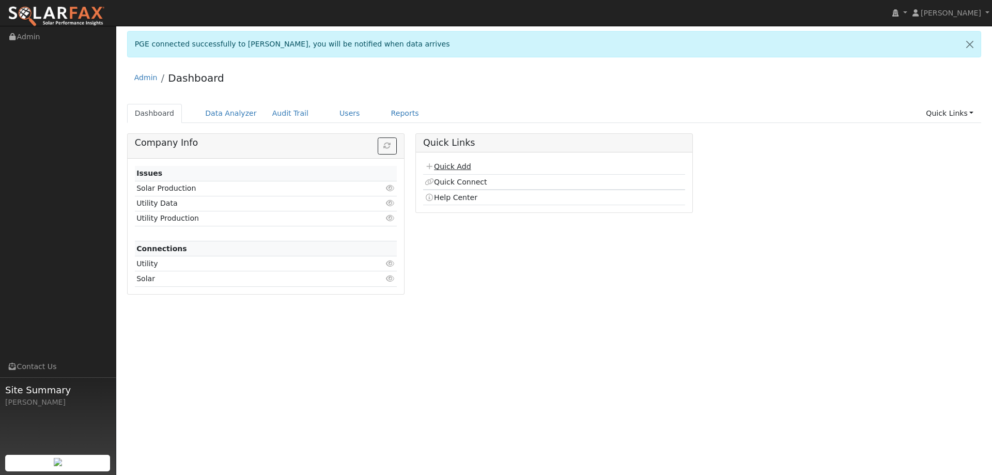
click at [434, 162] on link "Quick Add" at bounding box center [448, 166] width 46 height 8
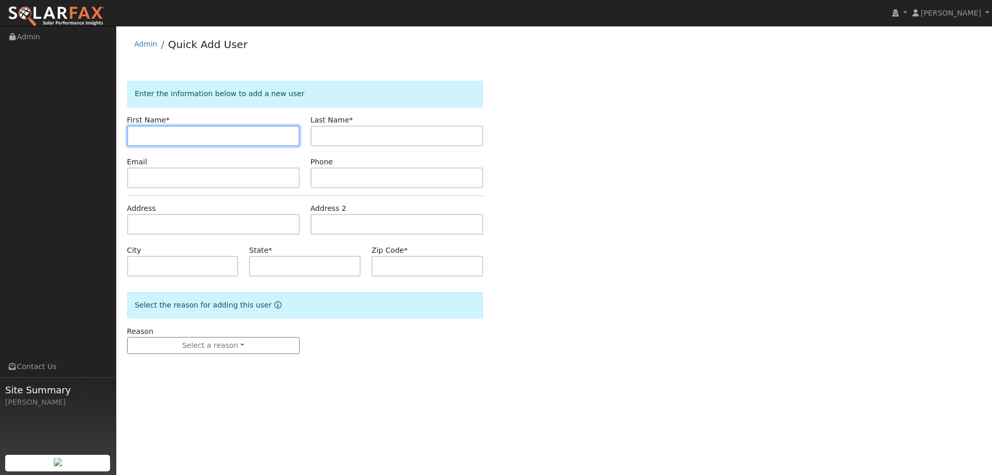
click at [183, 137] on input "text" at bounding box center [213, 136] width 173 height 21
type input "Mike"
click at [379, 119] on div "Last Name *" at bounding box center [396, 131] width 183 height 32
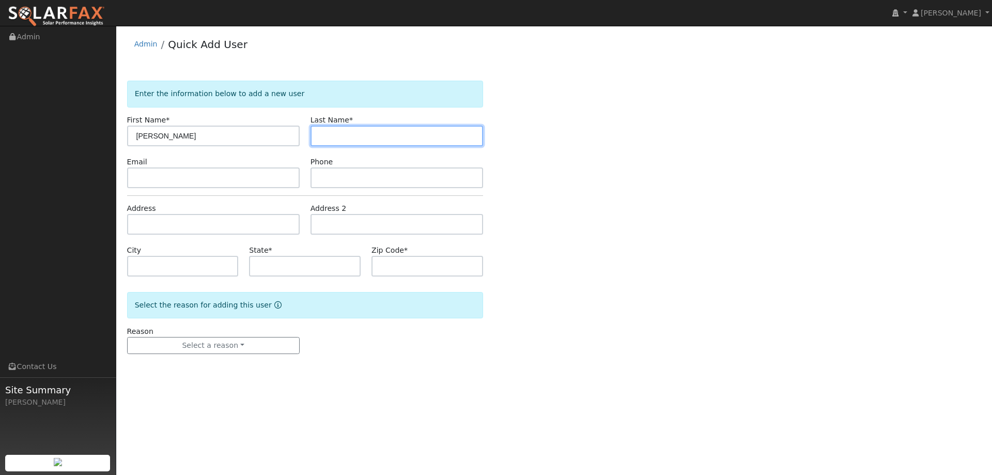
click at [388, 131] on input "text" at bounding box center [397, 136] width 173 height 21
type input "Collishaw"
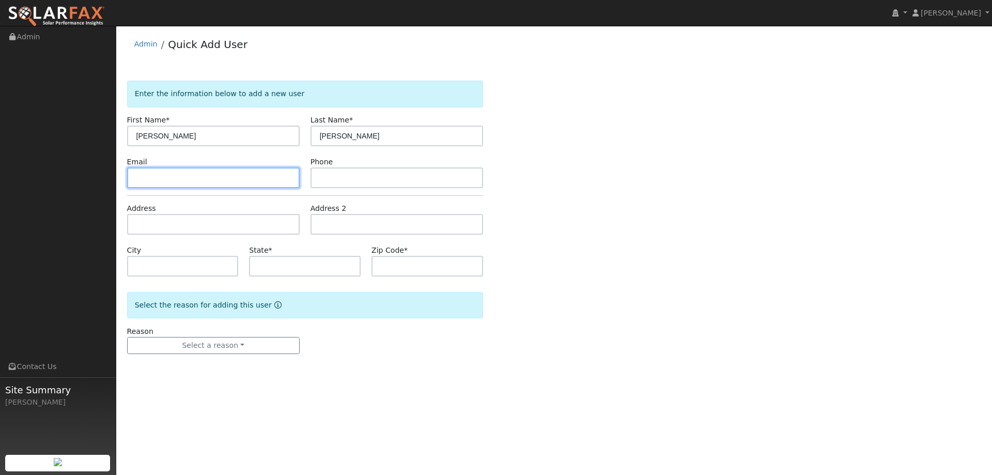
click at [182, 176] on input "text" at bounding box center [213, 177] width 173 height 21
paste input "15386 Indian Springs Rd"
type input "15386 Indian Springs Rd"
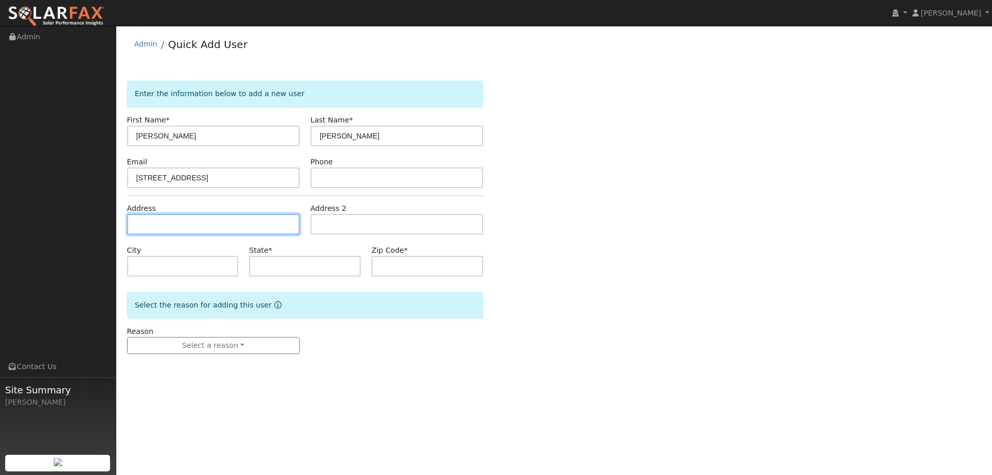
click at [204, 222] on input "text" at bounding box center [213, 224] width 173 height 21
paste input "15386 Indian Springs Rd"
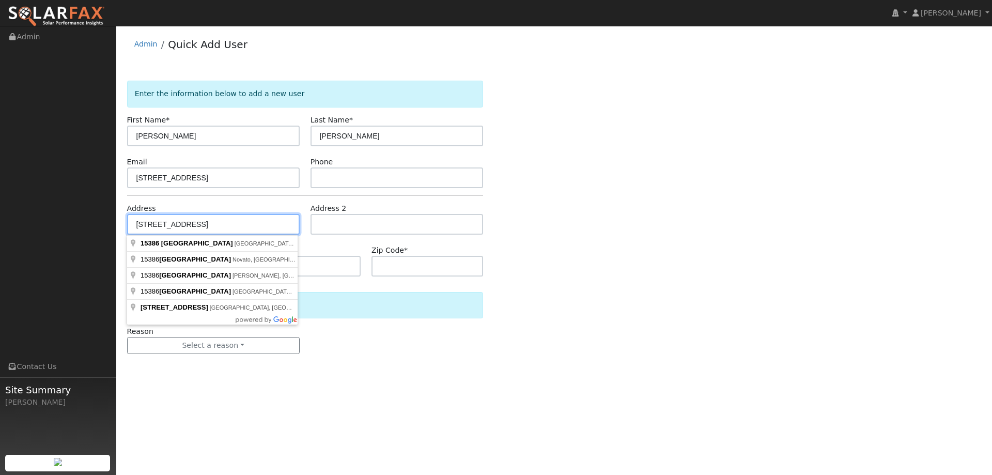
type input "15386 Indian Springs Rd"
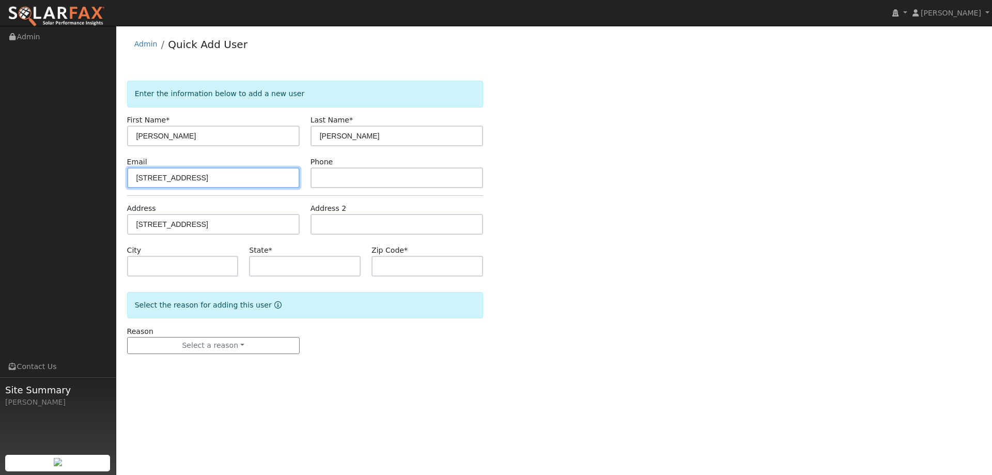
drag, startPoint x: 246, startPoint y: 182, endPoint x: 81, endPoint y: 198, distance: 165.7
click at [84, 197] on div "installed Ivah Rapolla Ivah Rapolla Profile My Company Help Center Terms Of Ser…" at bounding box center [496, 250] width 992 height 449
click at [282, 178] on input "text" at bounding box center [213, 177] width 173 height 21
paste input "[EMAIL_ADDRESS][DOMAIN_NAME]"
type input "[EMAIL_ADDRESS][DOMAIN_NAME]"
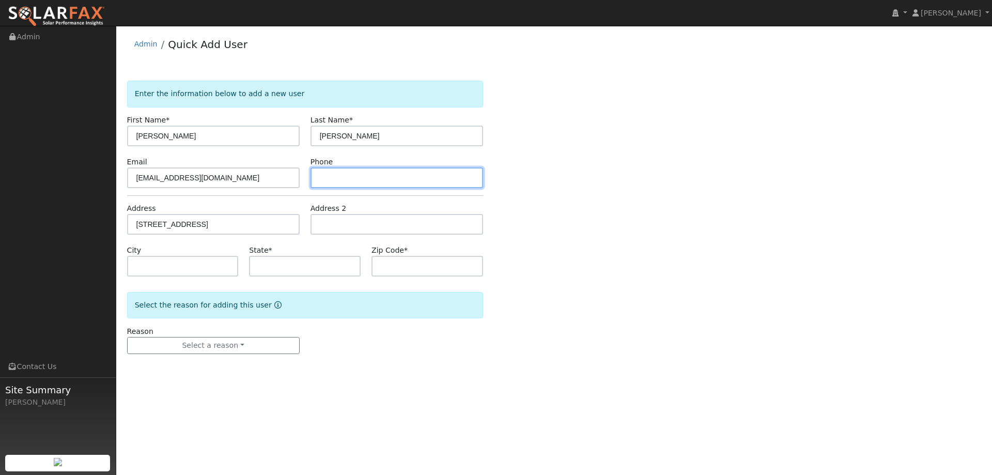
click at [356, 175] on input "text" at bounding box center [397, 177] width 173 height 21
click at [414, 185] on input "text" at bounding box center [397, 177] width 173 height 21
paste input "(408) 921-9576"
type input "(408) 921-9576"
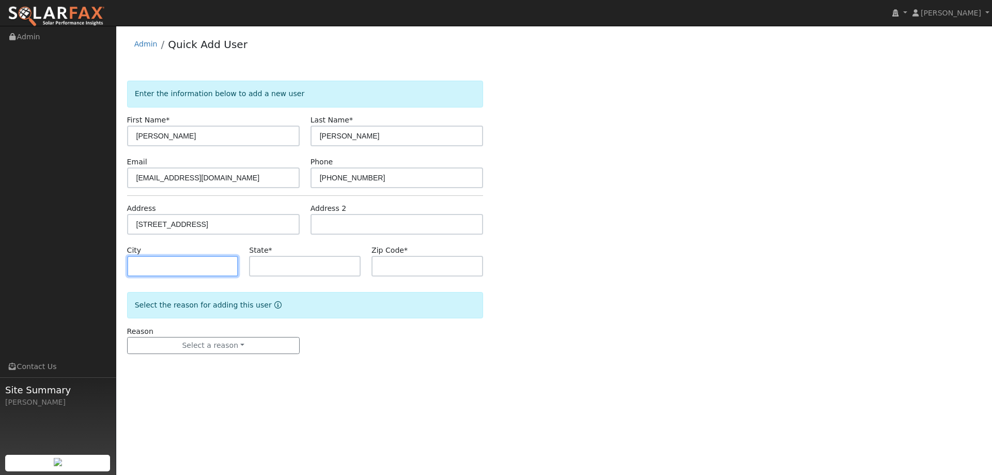
click at [177, 267] on input "text" at bounding box center [183, 266] width 112 height 21
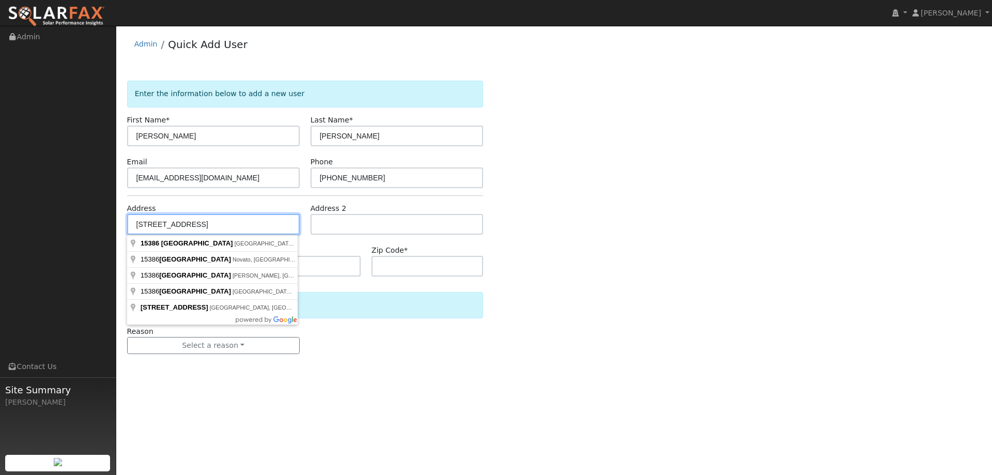
click at [232, 225] on input "15386 Indian Springs Rd" at bounding box center [213, 224] width 173 height 21
type input "15386 Indian Springs Road"
type input "Penn Valley"
type input "CA"
type input "95946"
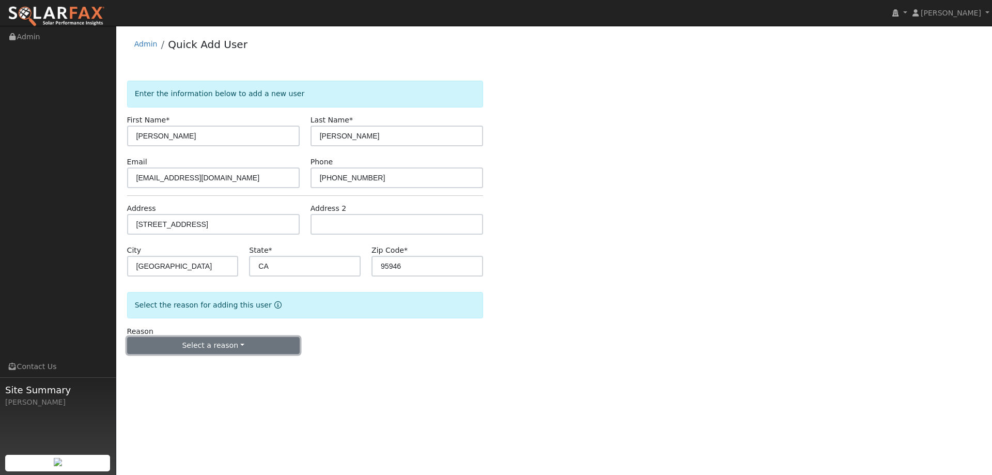
click at [227, 350] on button "Select a reason" at bounding box center [213, 346] width 173 height 18
click at [201, 362] on link "New lead" at bounding box center [185, 367] width 114 height 14
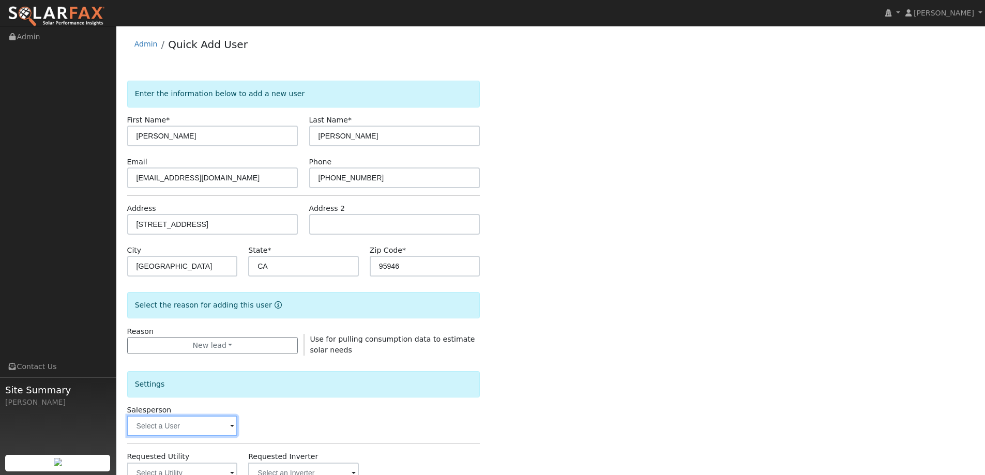
click at [198, 423] on input "text" at bounding box center [182, 426] width 111 height 21
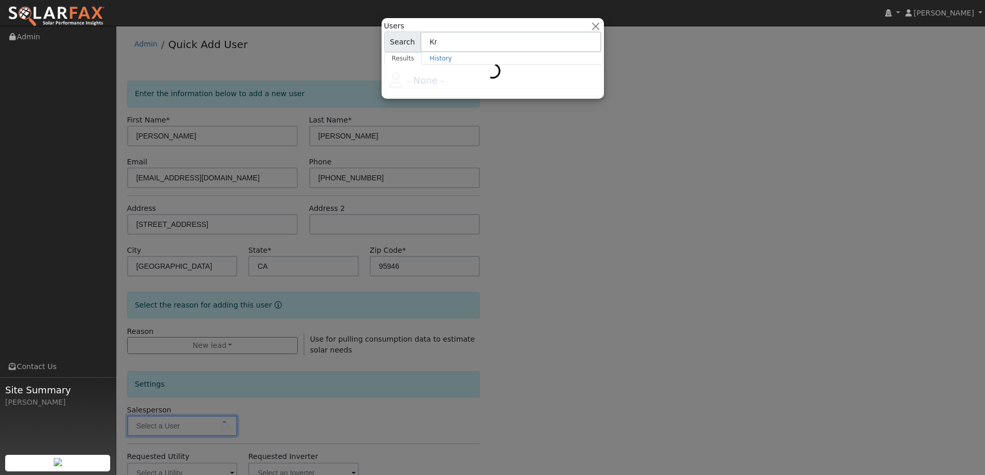
type input "K"
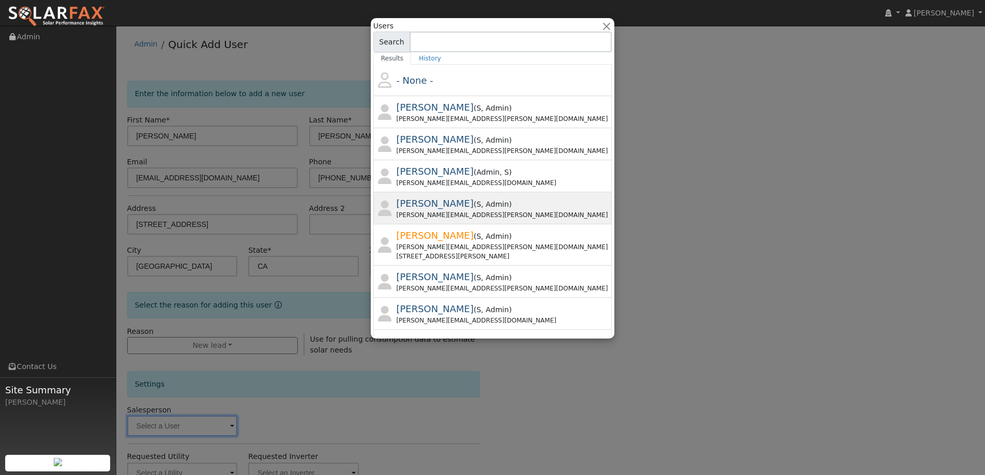
click at [522, 197] on div "Krystle Dvorak ( S , Admin ) krystle.dvorak@ambrosesolar.com" at bounding box center [502, 207] width 213 height 23
type input "Krystle Dvorak"
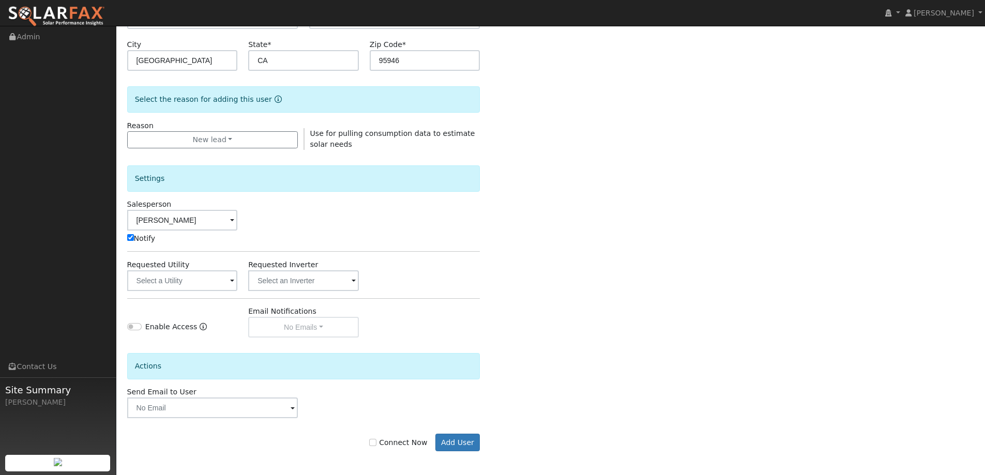
scroll to position [207, 0]
click at [181, 282] on input "text" at bounding box center [182, 279] width 111 height 21
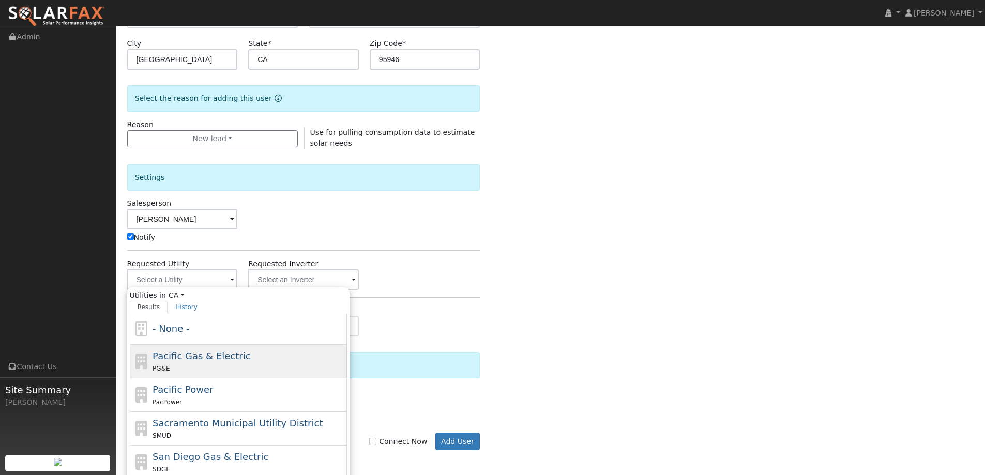
click at [178, 360] on span "Pacific Gas & Electric" at bounding box center [201, 355] width 98 height 11
type input "Pacific Gas & Electric"
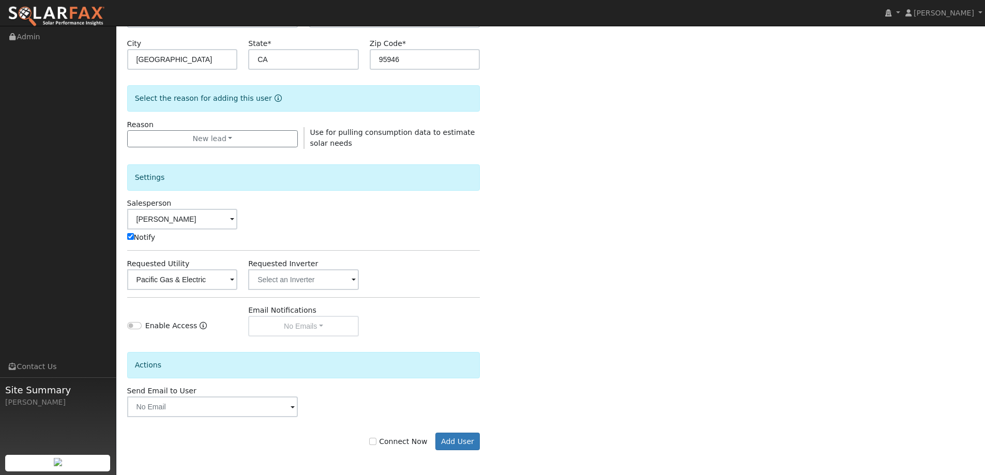
click at [392, 439] on label "Connect Now" at bounding box center [398, 441] width 58 height 11
click at [376, 439] on input "Connect Now" at bounding box center [372, 441] width 7 height 7
checkbox input "true"
click at [449, 438] on button "Add User" at bounding box center [457, 442] width 45 height 18
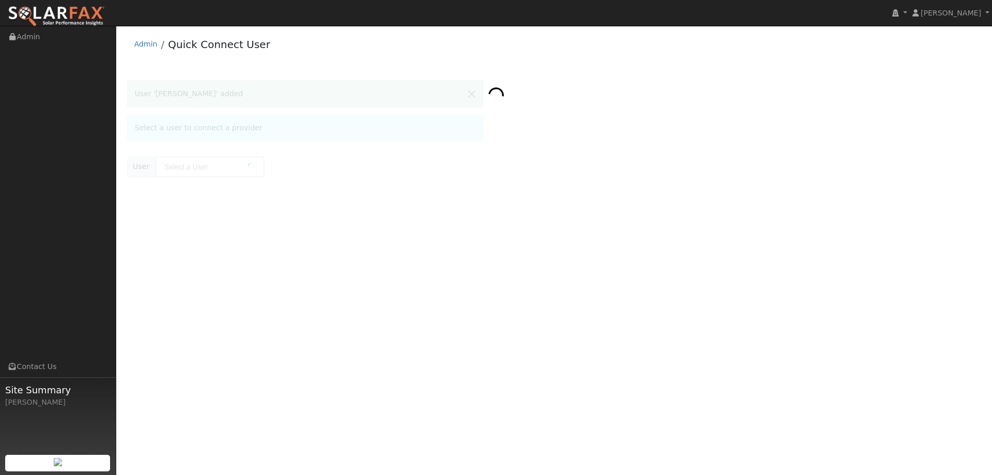
type input "[PERSON_NAME]"
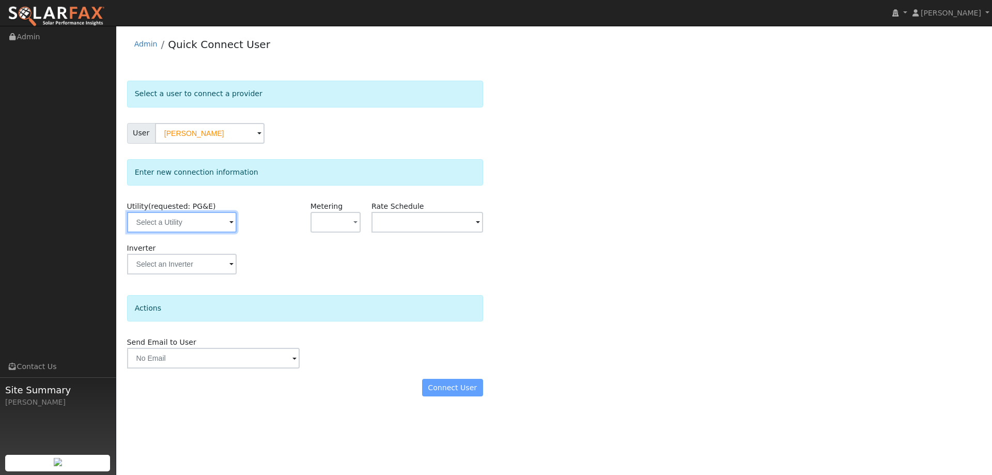
click at [168, 216] on input "text" at bounding box center [182, 222] width 110 height 21
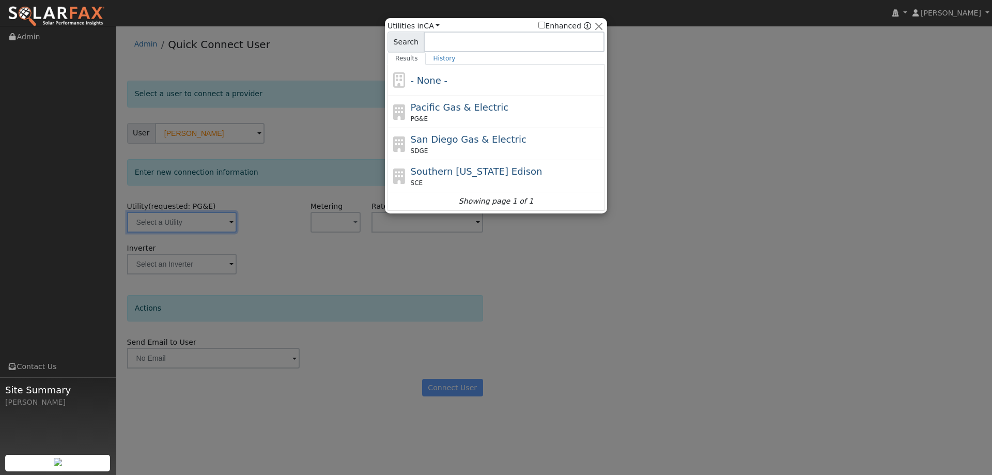
click at [484, 117] on div "PG&E" at bounding box center [507, 118] width 192 height 9
type input "PG&E"
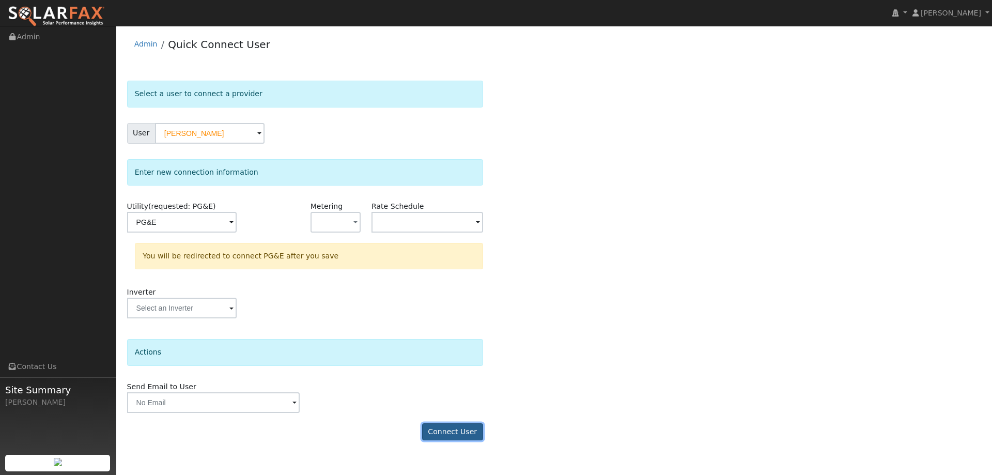
click at [439, 424] on button "Connect User" at bounding box center [452, 432] width 61 height 18
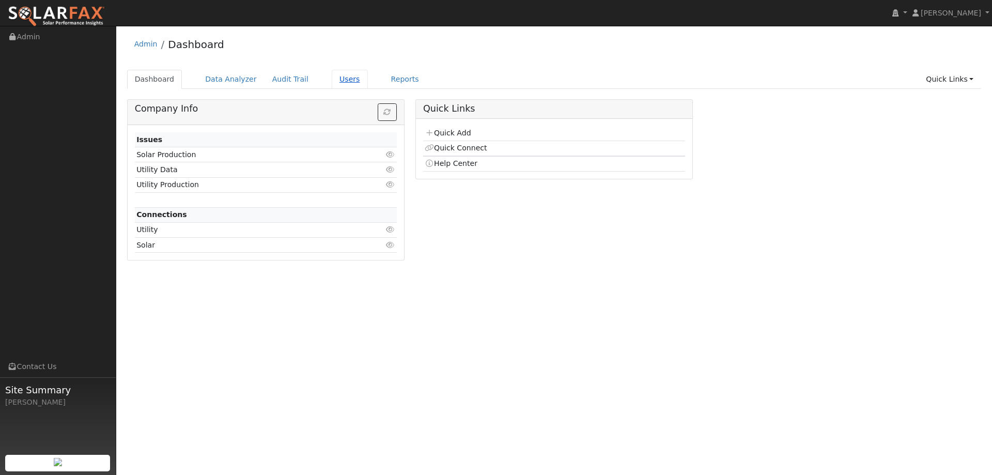
click at [332, 80] on link "Users" at bounding box center [350, 79] width 36 height 19
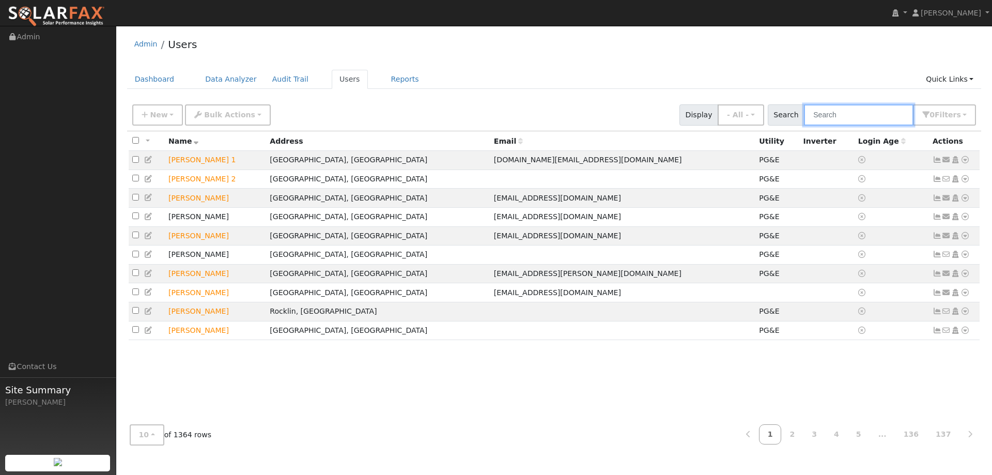
click at [899, 115] on input "text" at bounding box center [859, 114] width 110 height 21
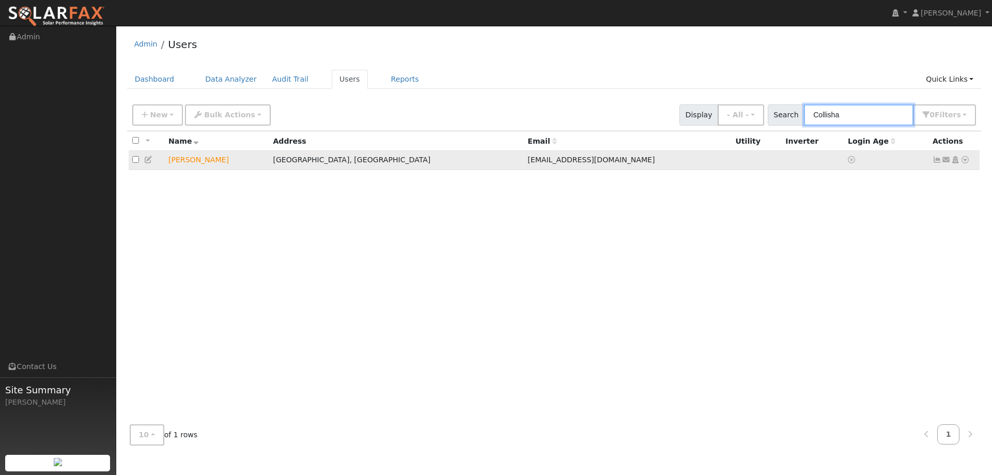
type input "Collisha"
click at [966, 160] on icon at bounding box center [965, 159] width 9 height 7
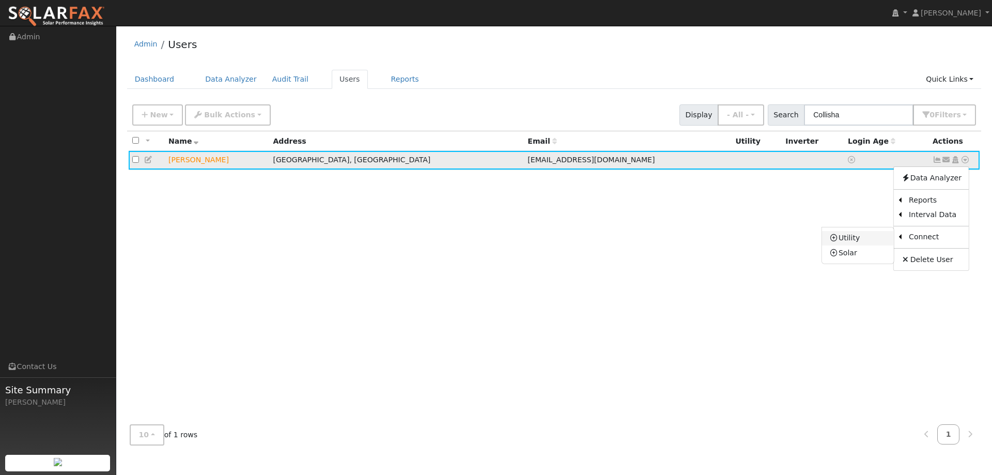
click at [878, 243] on link "Utility" at bounding box center [858, 238] width 72 height 14
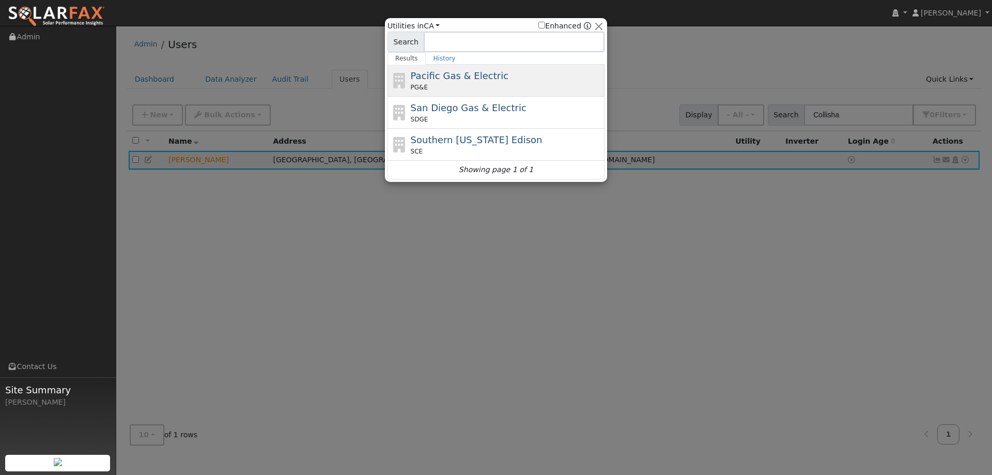
click at [502, 81] on div "Pacific Gas & Electric PG&E" at bounding box center [507, 80] width 192 height 23
